Goal: Task Accomplishment & Management: Manage account settings

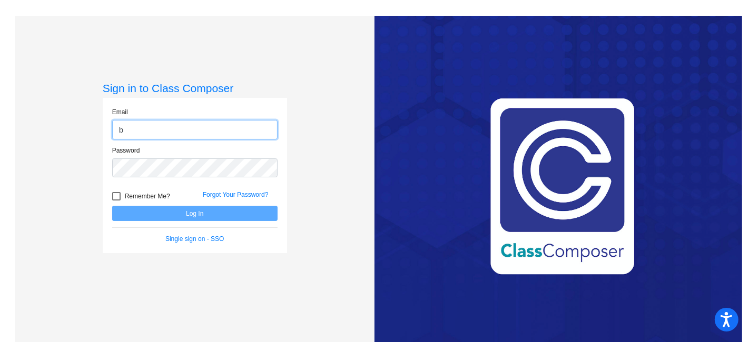
type input "[EMAIL_ADDRESS][PERSON_NAME][DOMAIN_NAME]"
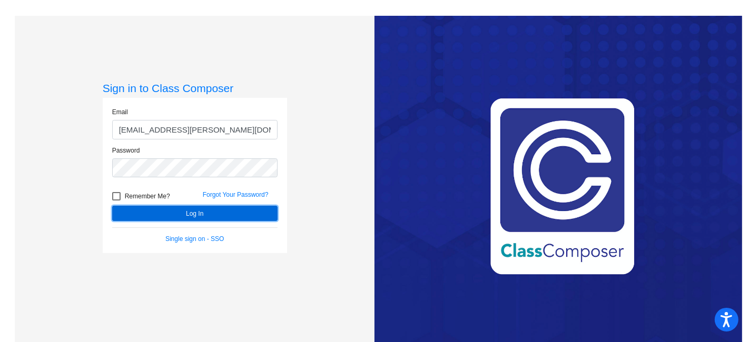
click at [204, 213] on button "Log In" at bounding box center [194, 213] width 165 height 15
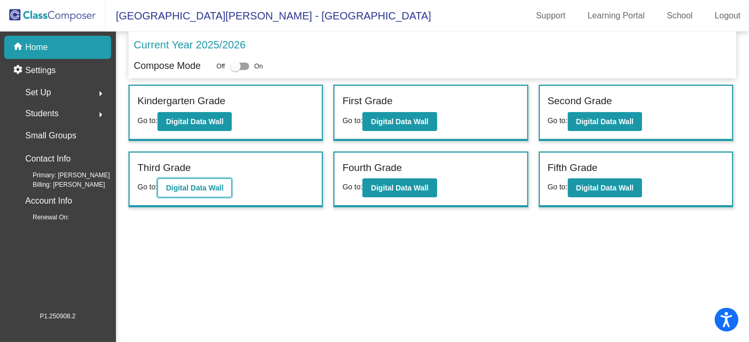
click at [215, 185] on b "Digital Data Wall" at bounding box center [194, 188] width 57 height 8
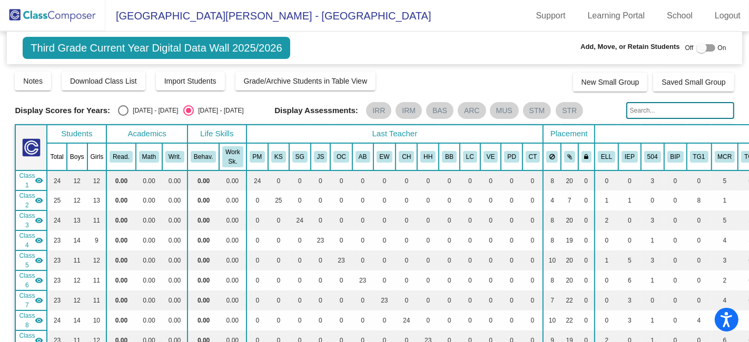
click at [74, 22] on img at bounding box center [52, 15] width 105 height 31
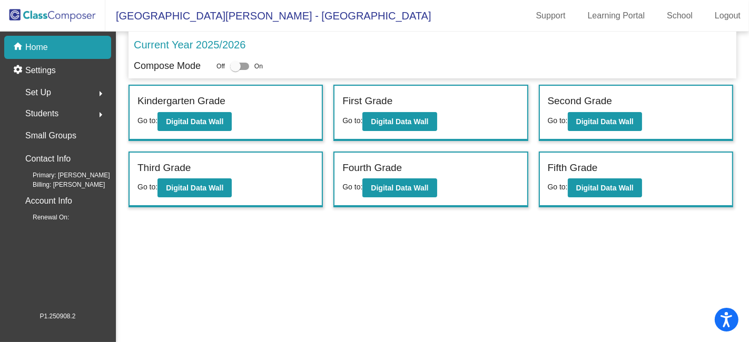
click at [87, 114] on div "Students arrow_right" at bounding box center [61, 113] width 101 height 21
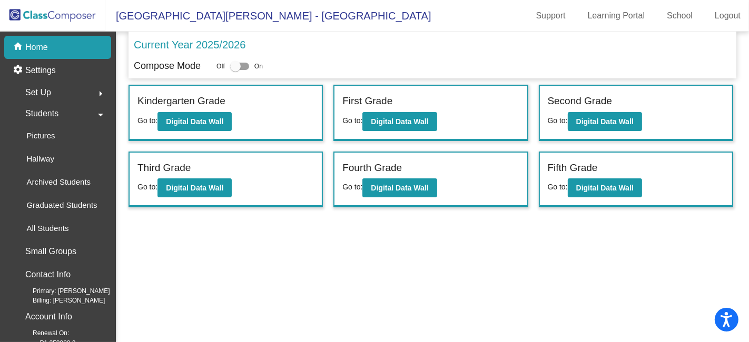
click at [63, 90] on div "Set Up arrow_right" at bounding box center [61, 92] width 101 height 21
click at [48, 164] on div "Users" at bounding box center [33, 161] width 45 height 23
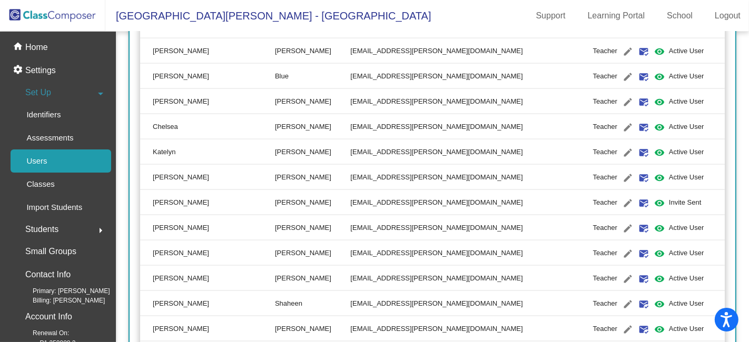
scroll to position [1521, 0]
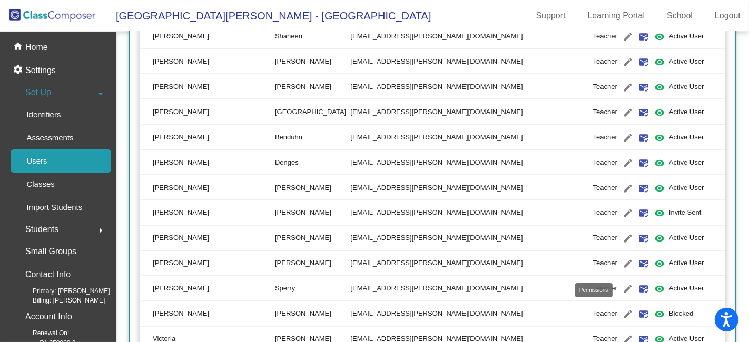
click at [653, 314] on mat-icon "visibility" at bounding box center [659, 315] width 13 height 13
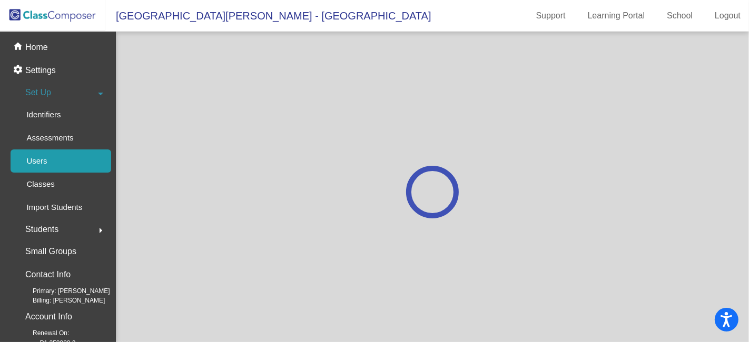
scroll to position [0, 0]
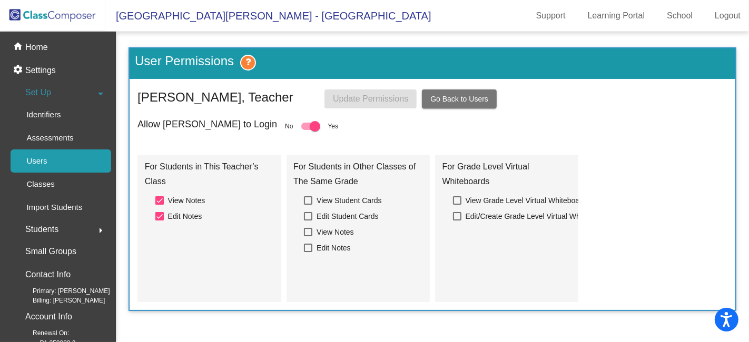
click at [450, 97] on span "Go Back to Users" at bounding box center [459, 99] width 58 height 8
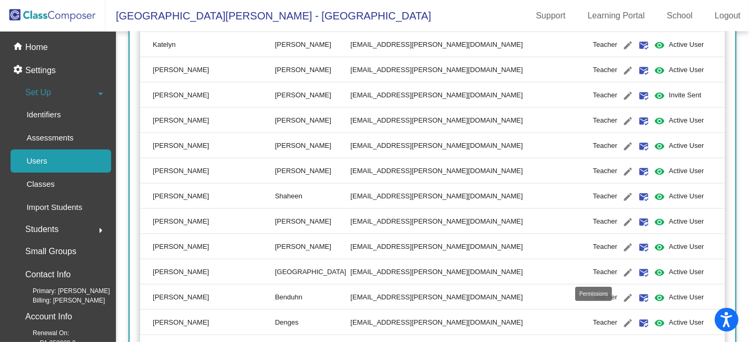
scroll to position [1521, 0]
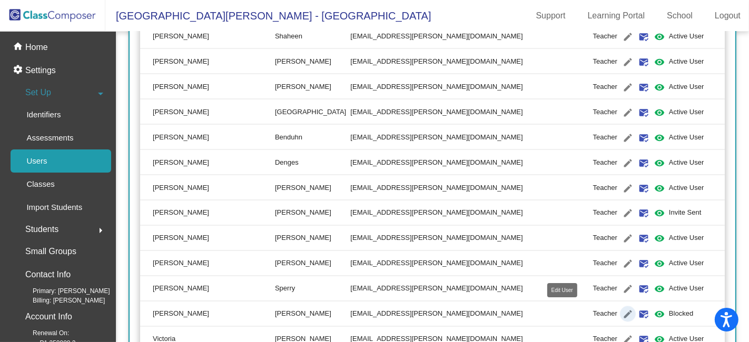
click at [621, 312] on mat-icon "edit" at bounding box center [627, 315] width 13 height 13
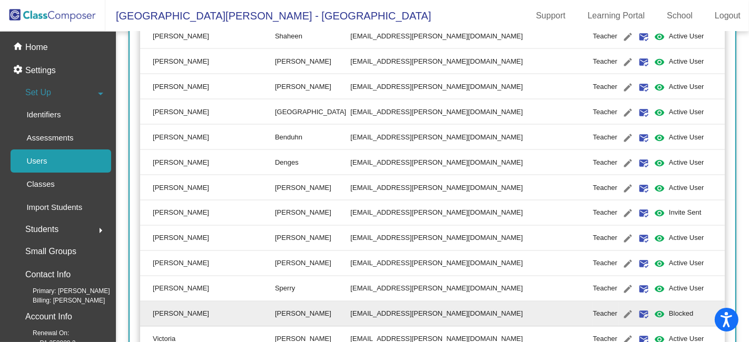
type input "[PERSON_NAME]"
type input "[EMAIL_ADDRESS][PERSON_NAME][DOMAIN_NAME]"
radio input "true"
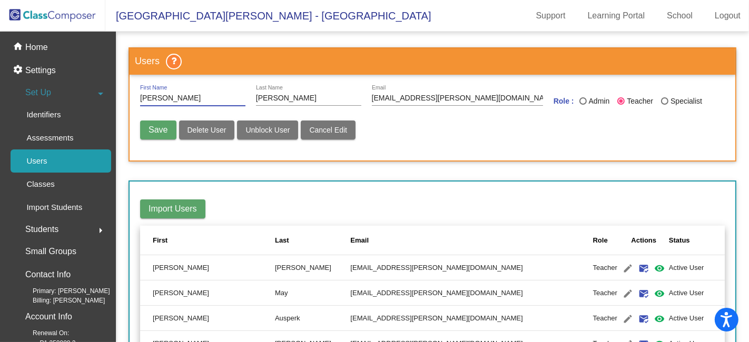
click at [273, 131] on span "Unblock User" at bounding box center [267, 130] width 44 height 8
radio input "false"
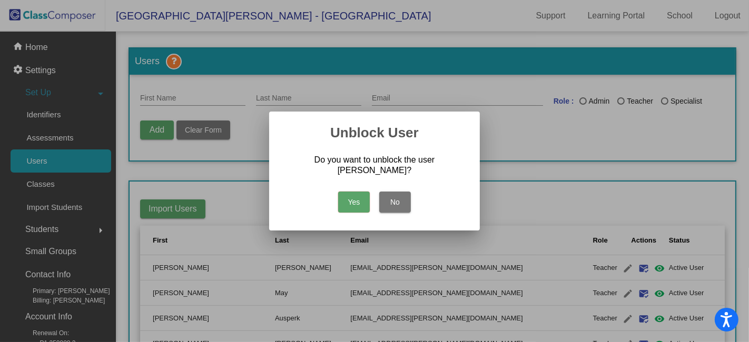
click at [357, 194] on button "Yes" at bounding box center [354, 202] width 32 height 21
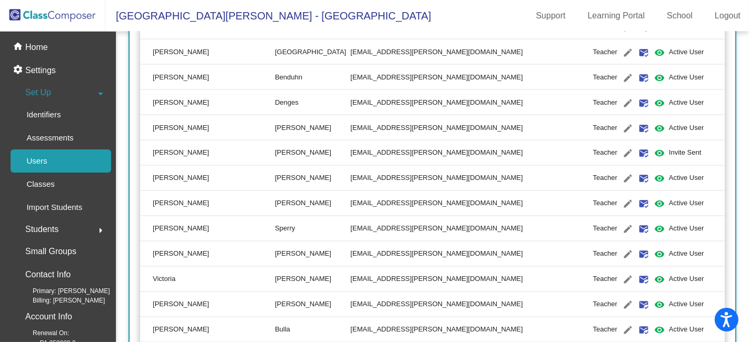
scroll to position [1598, 0]
